Goal: Information Seeking & Learning: Understand process/instructions

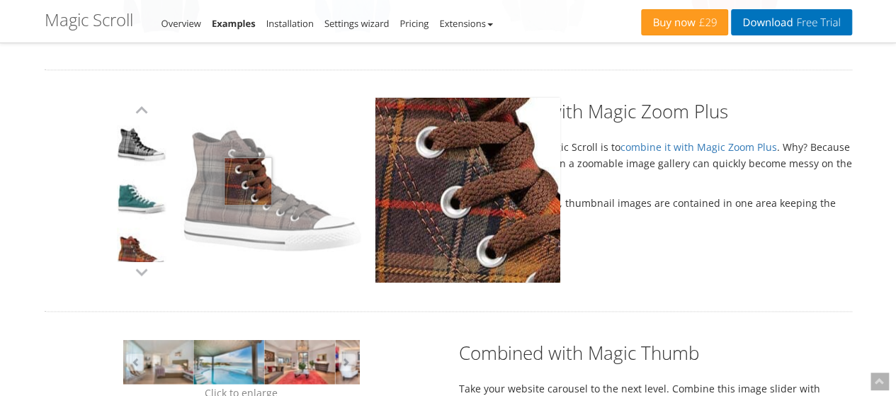
scroll to position [921, 0]
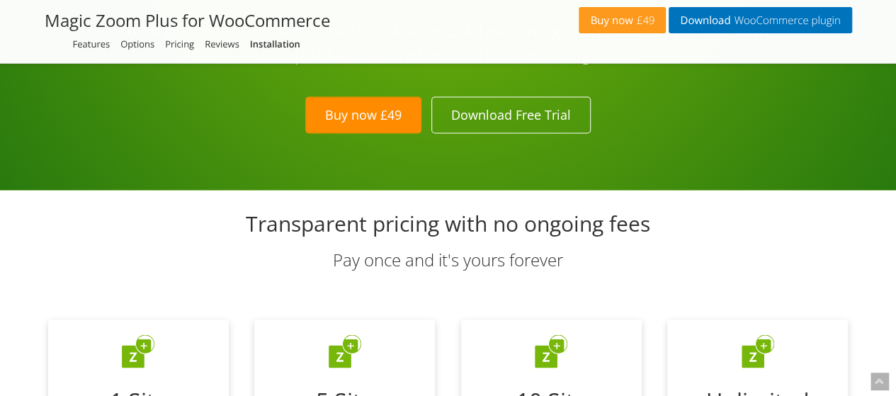
scroll to position [3702, 0]
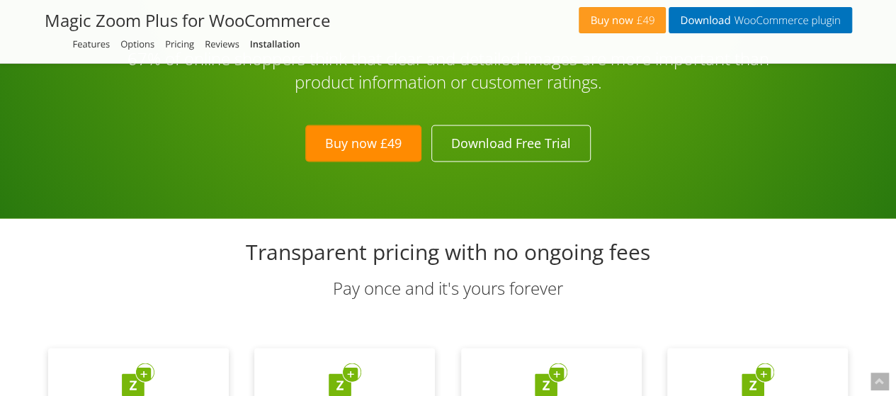
drag, startPoint x: 125, startPoint y: 122, endPoint x: 213, endPoint y: 125, distance: 87.9
copy legend "Zoom experience"
drag, startPoint x: 111, startPoint y: 157, endPoint x: 213, endPoint y: 153, distance: 101.4
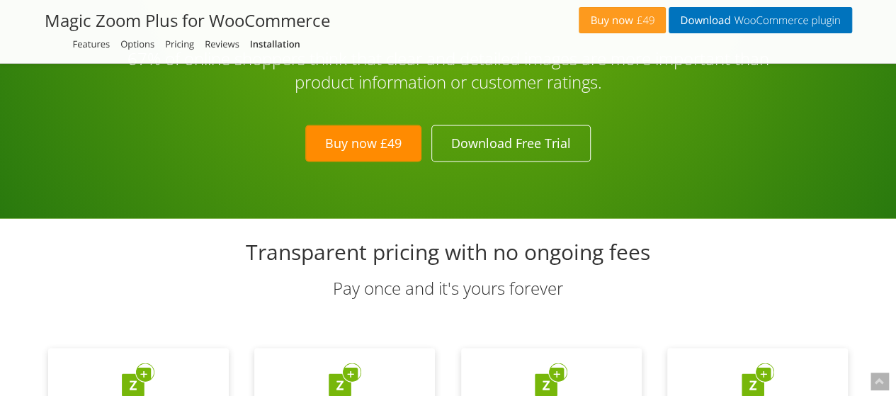
copy fieldset "Zoom experience How to zoom image"
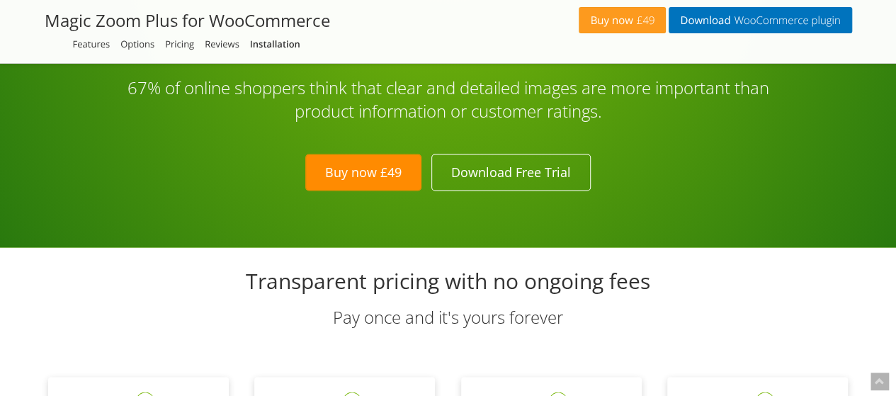
scroll to position [3773, 0]
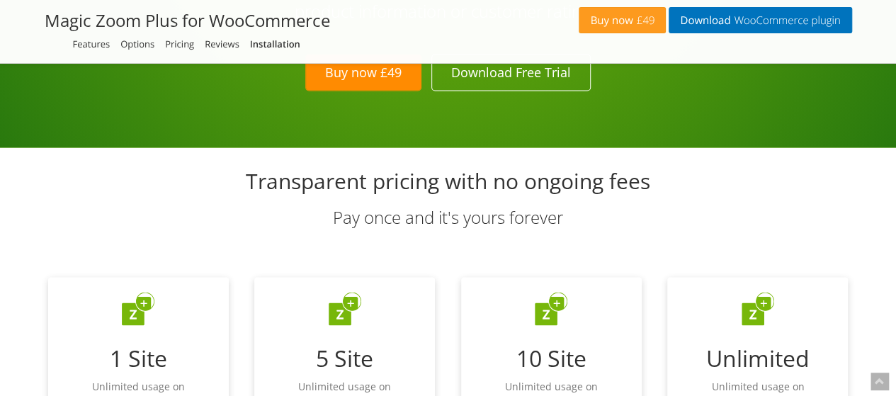
copy fieldset "Zoom experience How to zoom image"
drag, startPoint x: 123, startPoint y: 113, endPoint x: 192, endPoint y: 110, distance: 68.8
copy acronym "Zoom activation"
